Goal: Find specific page/section: Find specific page/section

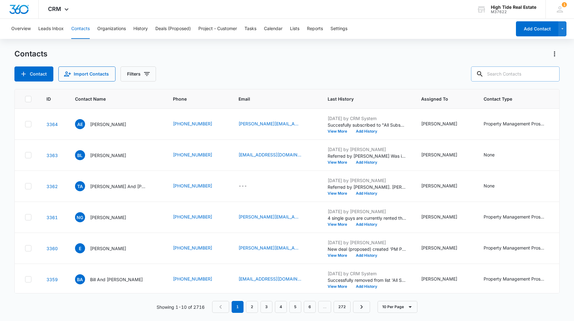
click at [517, 74] on input "text" at bounding box center [515, 73] width 88 height 15
type input "robin"
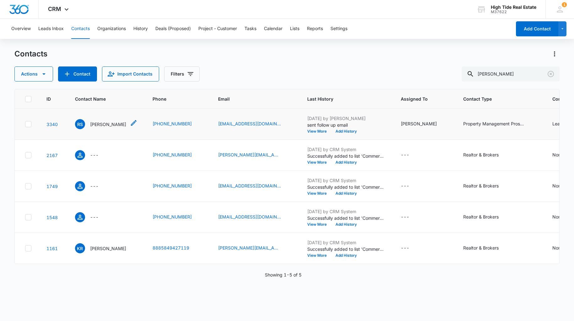
click at [111, 128] on p "Robin Sandoval" at bounding box center [108, 124] width 36 height 7
